Goal: Information Seeking & Learning: Learn about a topic

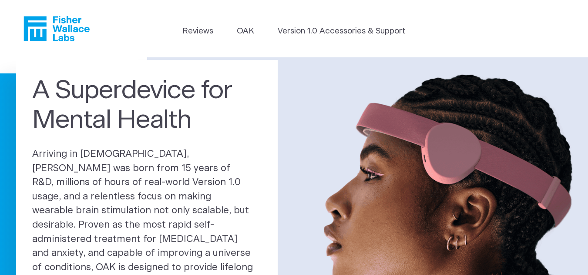
click at [63, 31] on icon "Fisher Wallace" at bounding box center [60, 28] width 60 height 25
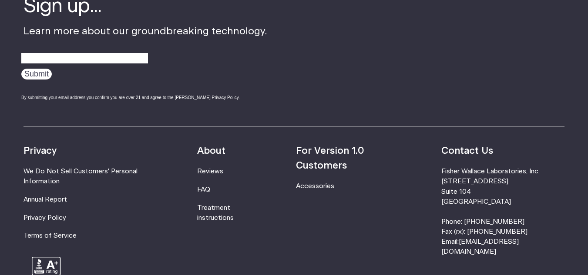
scroll to position [2785, 0]
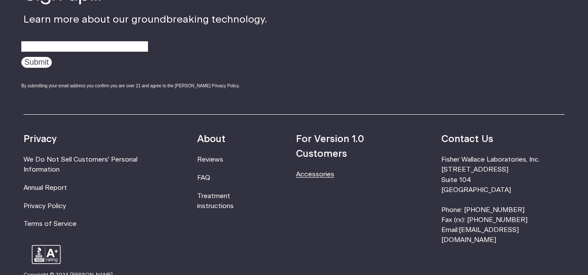
click at [334, 171] on link "Accessories" at bounding box center [315, 174] width 38 height 7
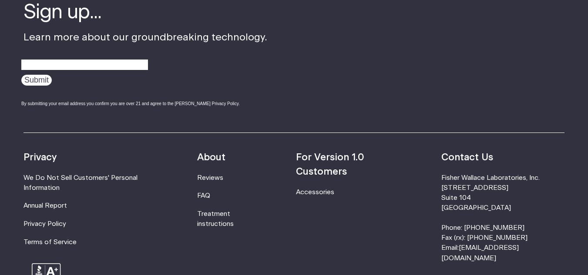
scroll to position [613, 0]
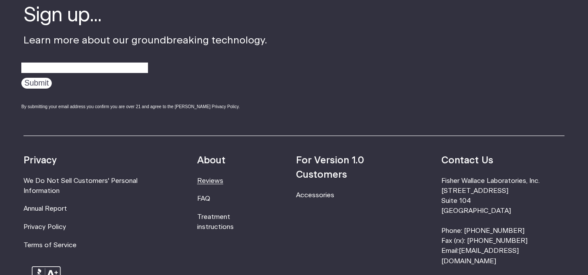
click at [222, 181] on link "Reviews" at bounding box center [210, 181] width 26 height 7
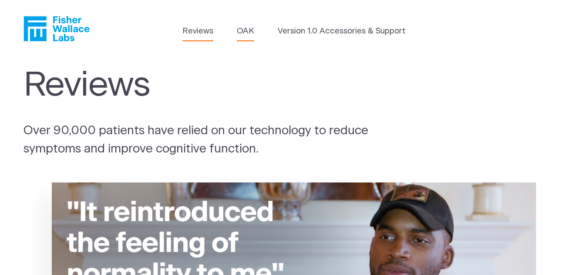
click at [245, 28] on link "OAK" at bounding box center [245, 31] width 17 height 12
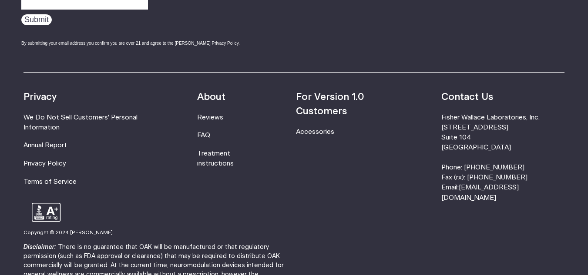
scroll to position [1567, 0]
